Goal: Task Accomplishment & Management: Manage account settings

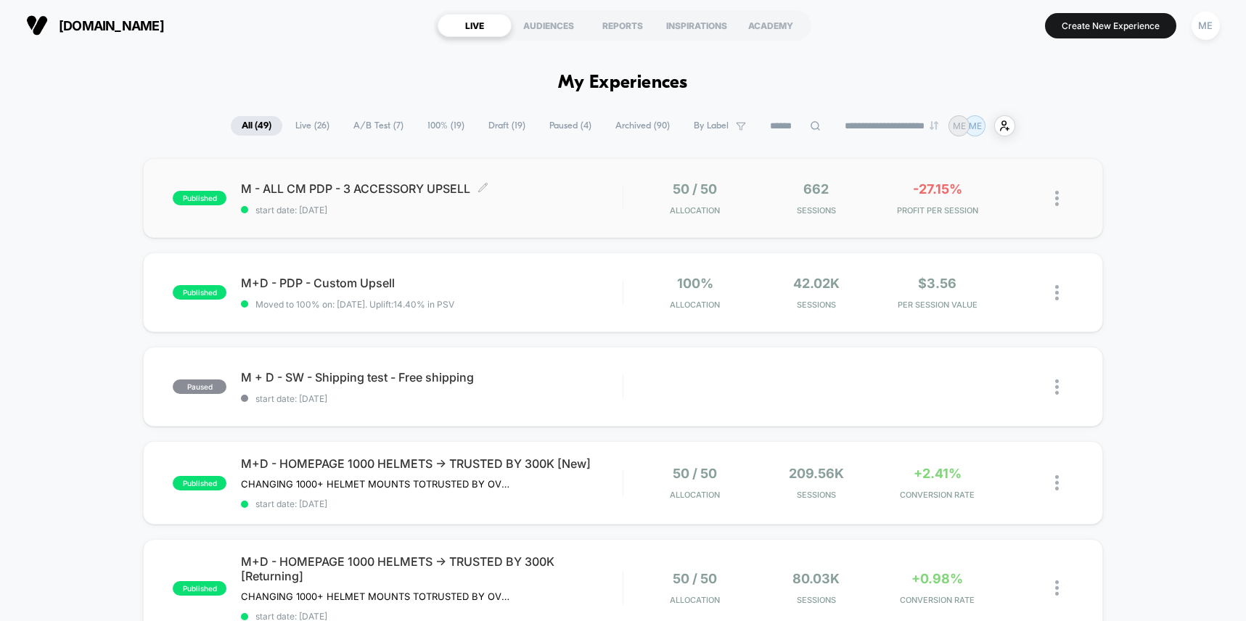
click at [580, 205] on span "start date: [DATE]" at bounding box center [431, 210] width 381 height 11
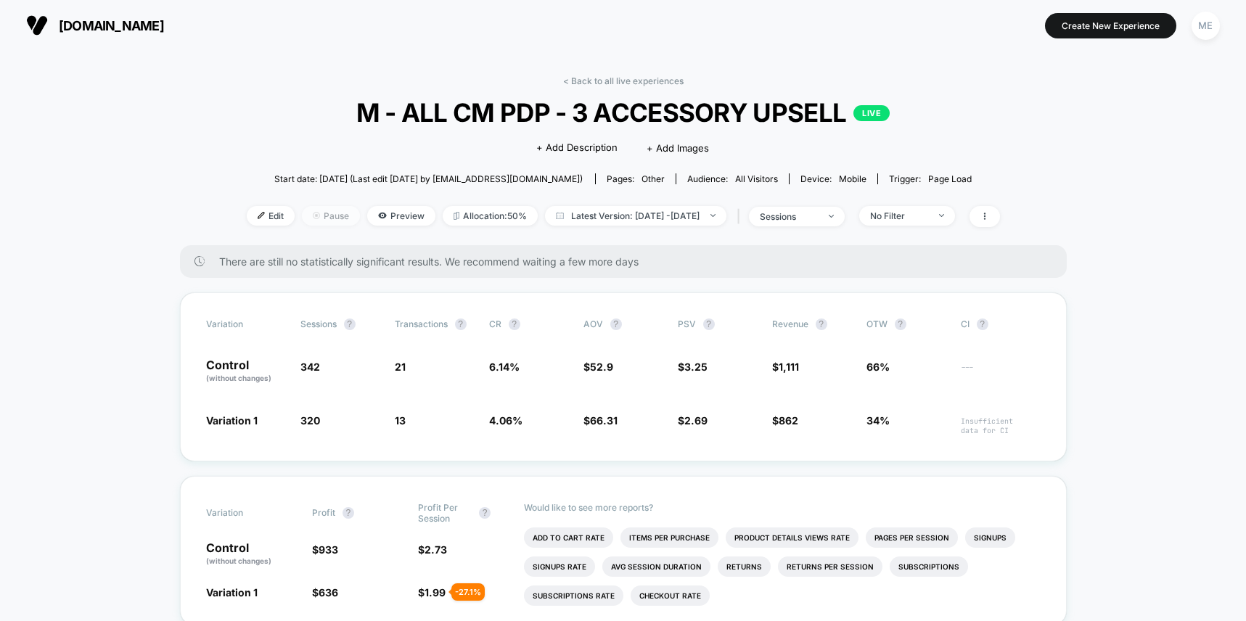
click at [305, 220] on span "Pause" at bounding box center [331, 216] width 58 height 20
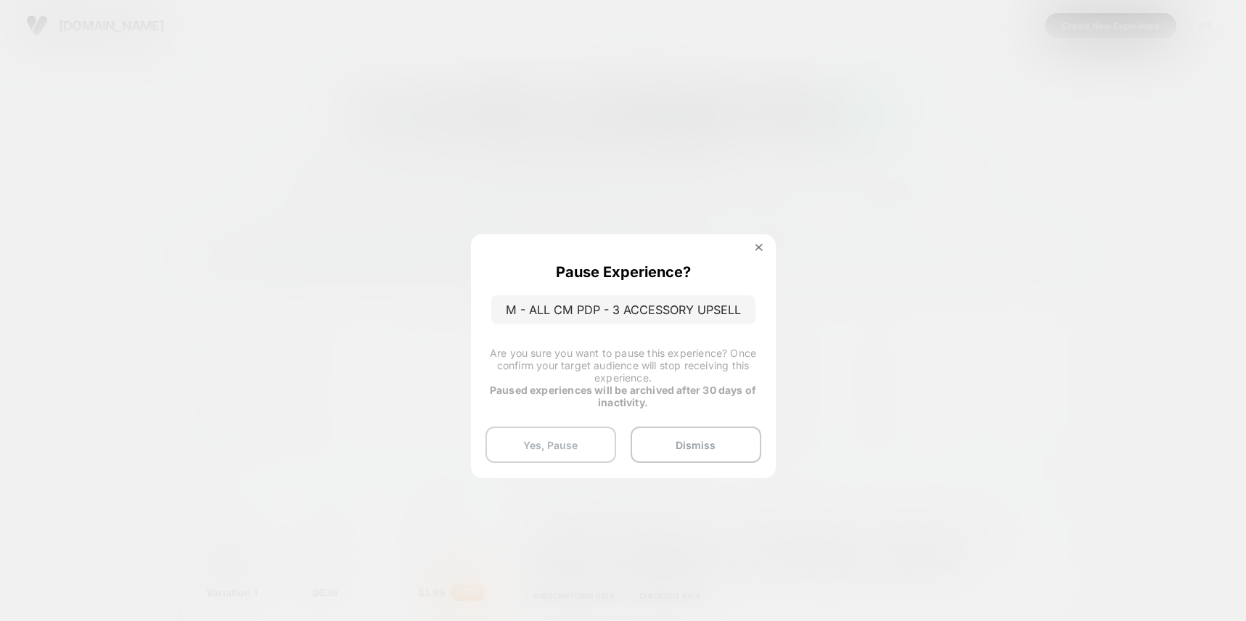
click at [583, 442] on button "Yes, Pause" at bounding box center [550, 445] width 131 height 36
